Goal: Task Accomplishment & Management: Manage account settings

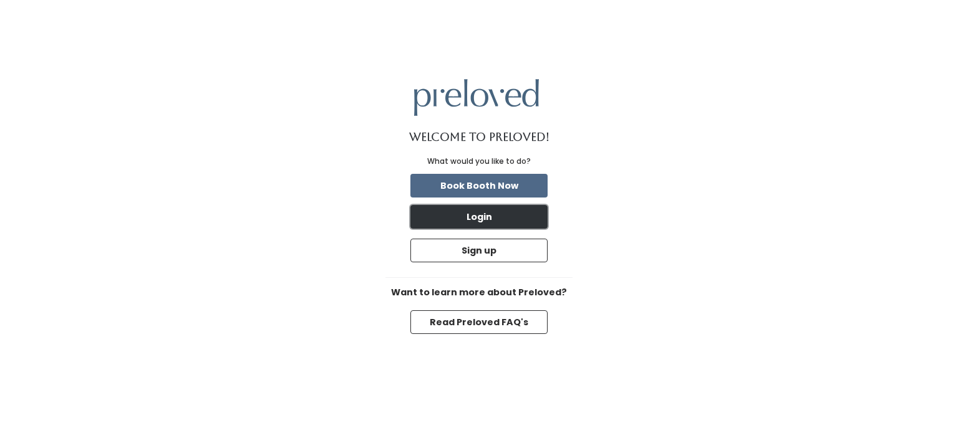
click at [526, 219] on button "Login" at bounding box center [478, 217] width 137 height 24
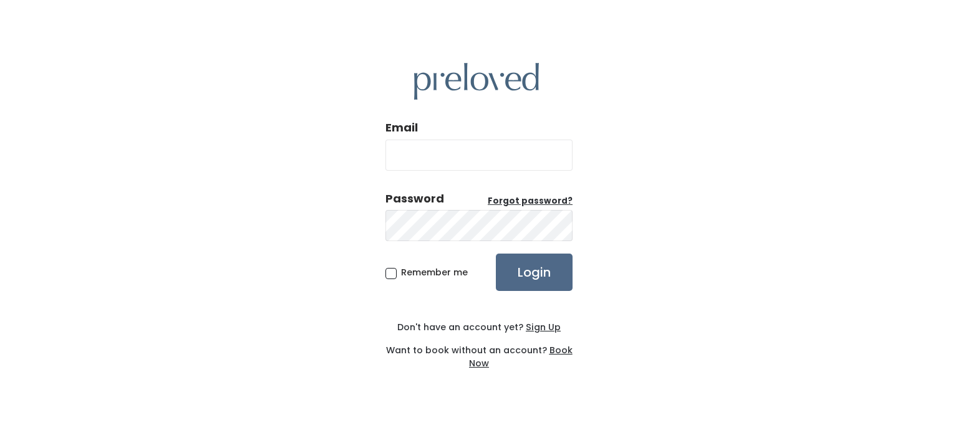
type input "[EMAIL_ADDRESS][DOMAIN_NAME]"
click at [401, 271] on span "Remember me" at bounding box center [434, 272] width 67 height 12
click at [401, 271] on input "Remember me" at bounding box center [405, 270] width 8 height 8
checkbox input "true"
click at [522, 266] on input "Login" at bounding box center [534, 272] width 77 height 37
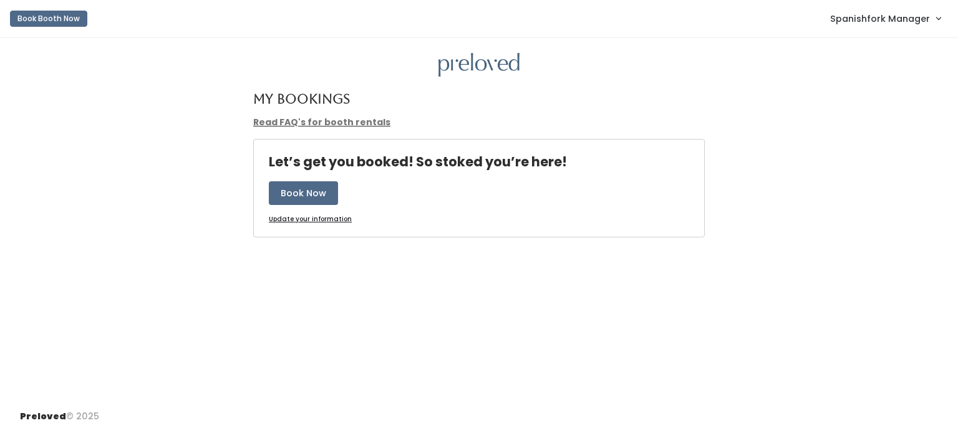
click at [888, 18] on span "Spanishfork Manager" at bounding box center [880, 19] width 100 height 14
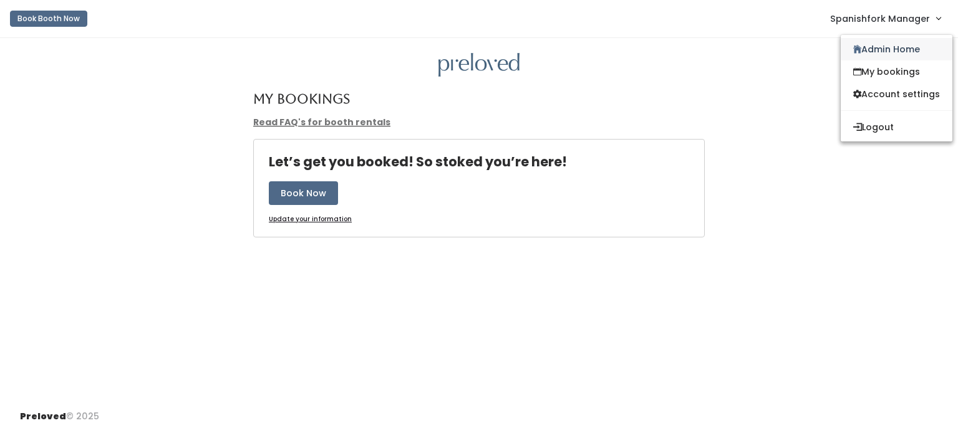
click at [872, 49] on link "Admin Home" at bounding box center [896, 49] width 112 height 22
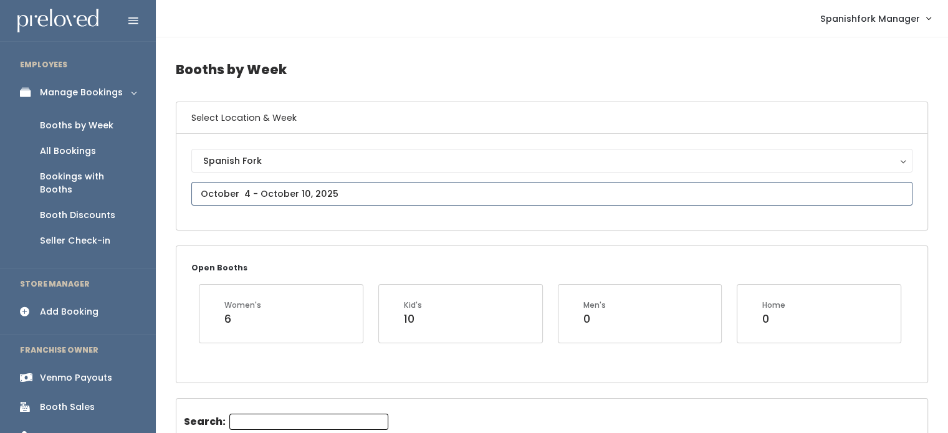
click at [390, 189] on input "text" at bounding box center [551, 194] width 721 height 24
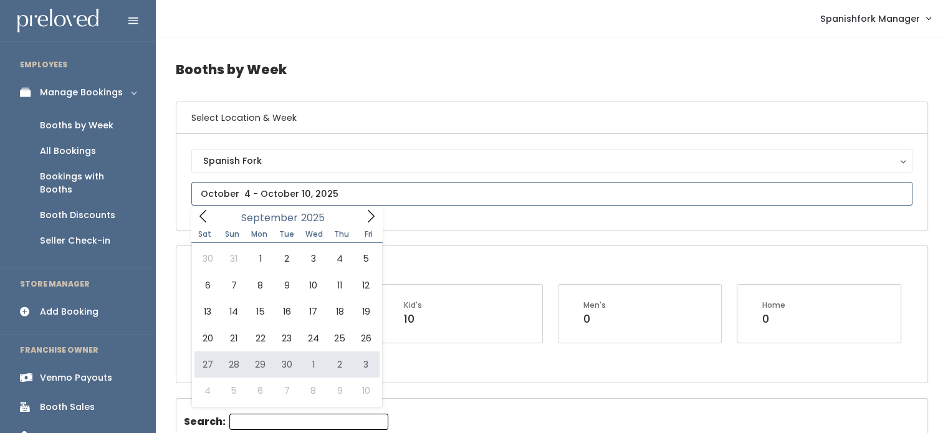
type input "September 27 to October 3"
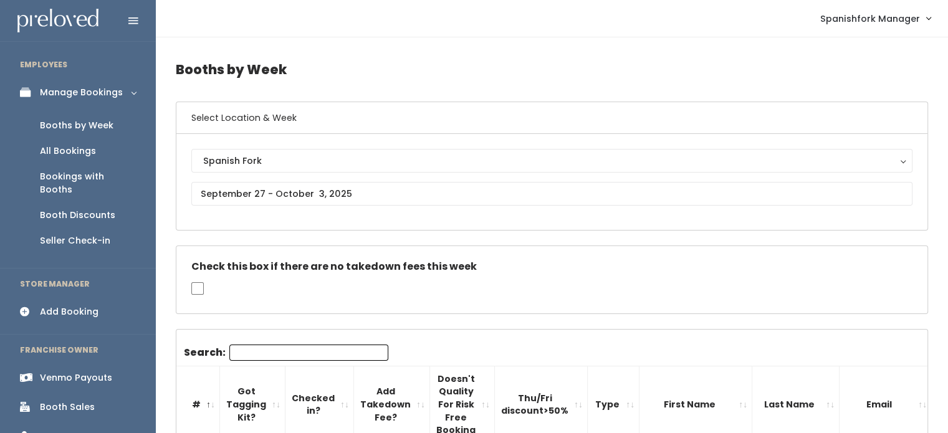
scroll to position [197, 0]
